Goal: Information Seeking & Learning: Compare options

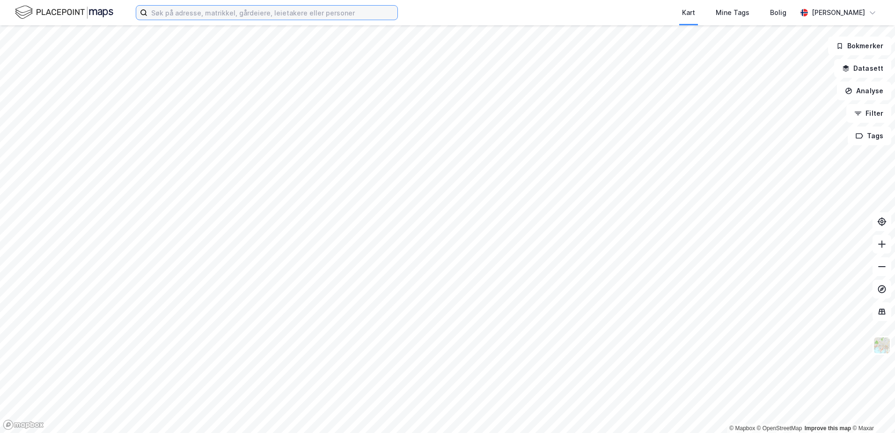
click at [252, 13] on input at bounding box center [272, 13] width 250 height 14
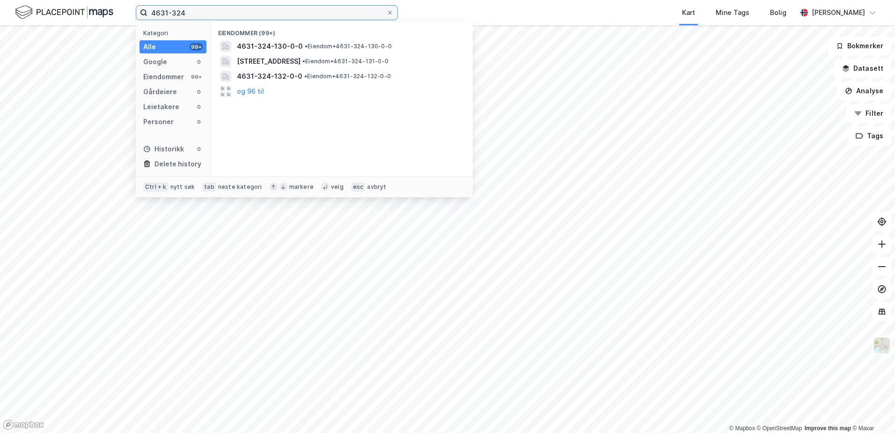
type input "4631-324"
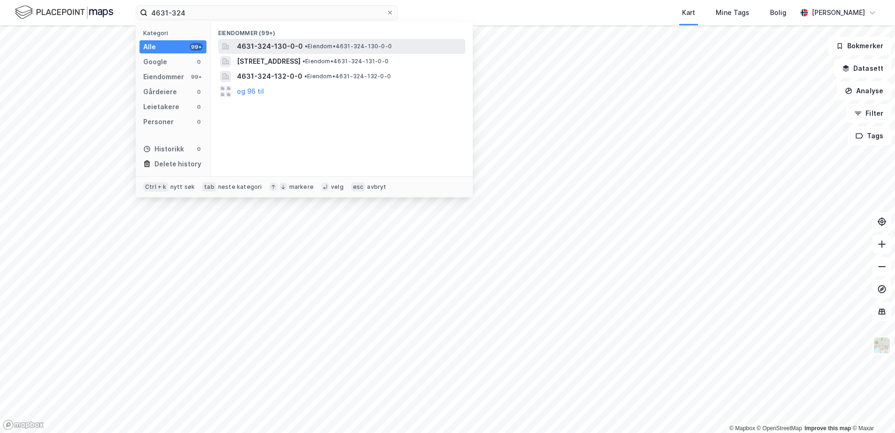
click at [271, 44] on span "4631-324-130-0-0" at bounding box center [270, 46] width 66 height 11
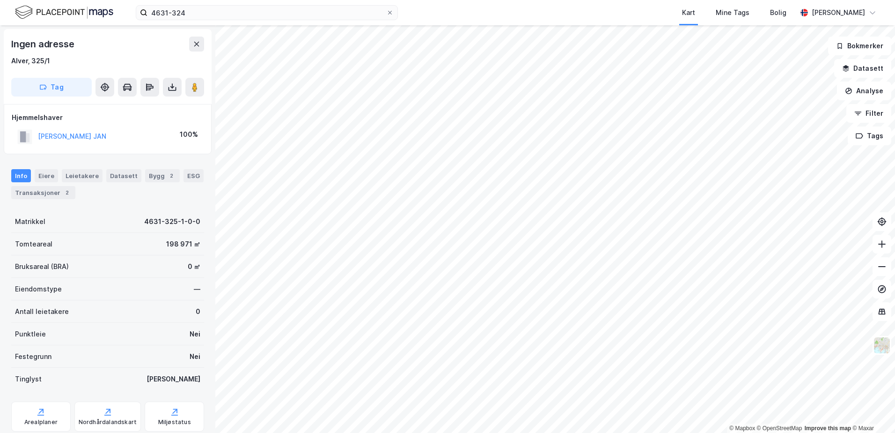
click at [488, 23] on div "4631-324 Kart Mine Tags Bolig [PERSON_NAME] © Mapbox © OpenStreetMap Improve th…" at bounding box center [447, 216] width 895 height 433
